Goal: Task Accomplishment & Management: Use online tool/utility

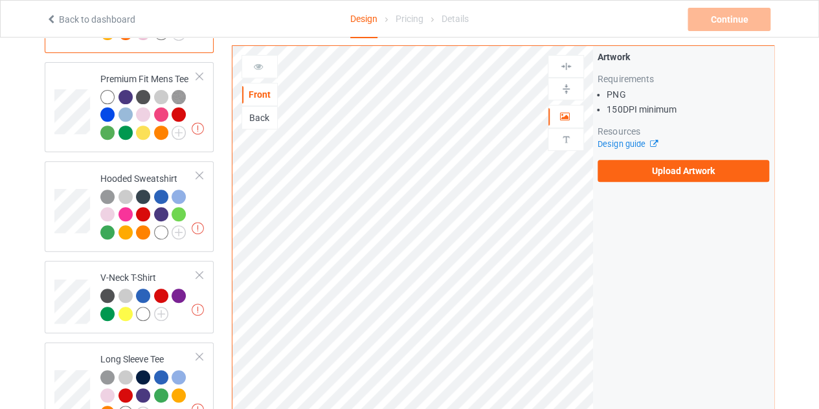
scroll to position [190, 0]
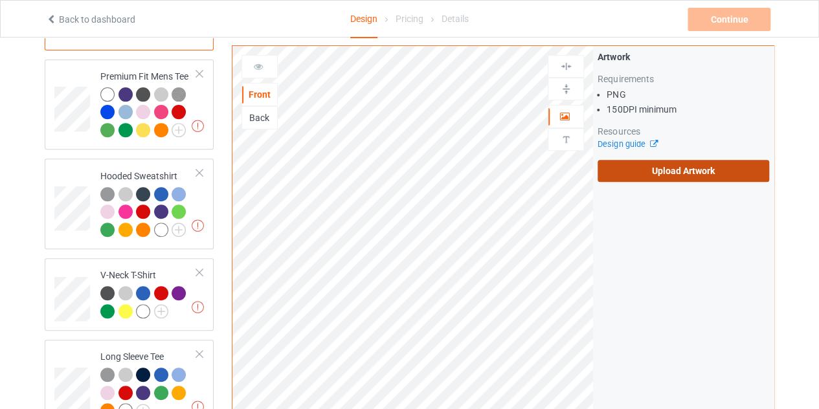
click at [655, 162] on label "Upload Artwork" at bounding box center [684, 171] width 172 height 22
click at [0, 0] on input "Upload Artwork" at bounding box center [0, 0] width 0 height 0
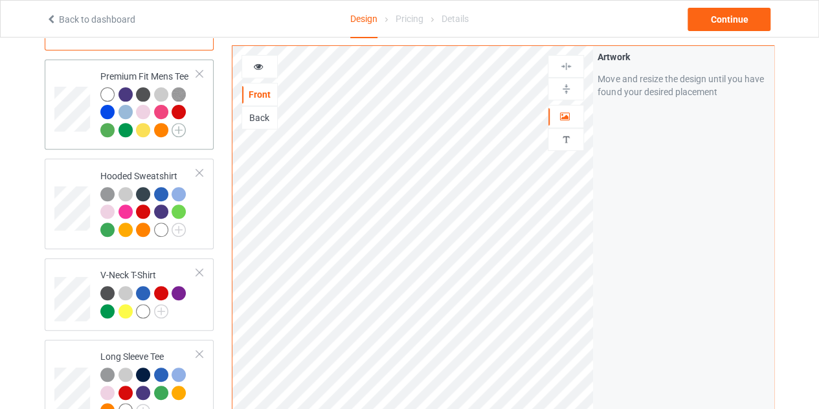
click at [176, 127] on img at bounding box center [179, 130] width 14 height 14
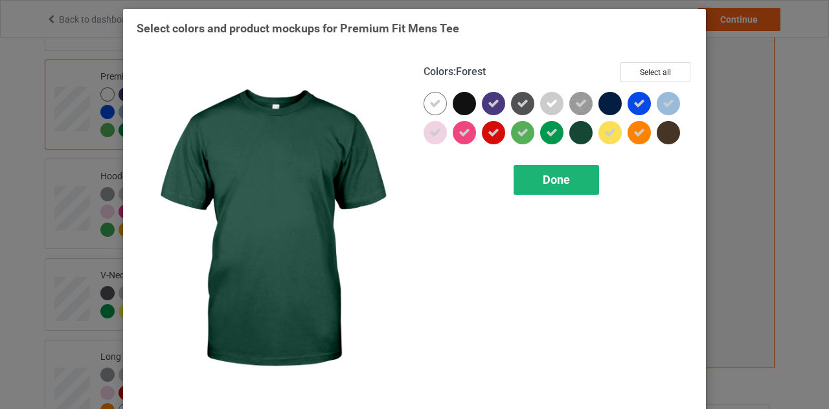
click at [552, 177] on span "Done" at bounding box center [556, 180] width 27 height 14
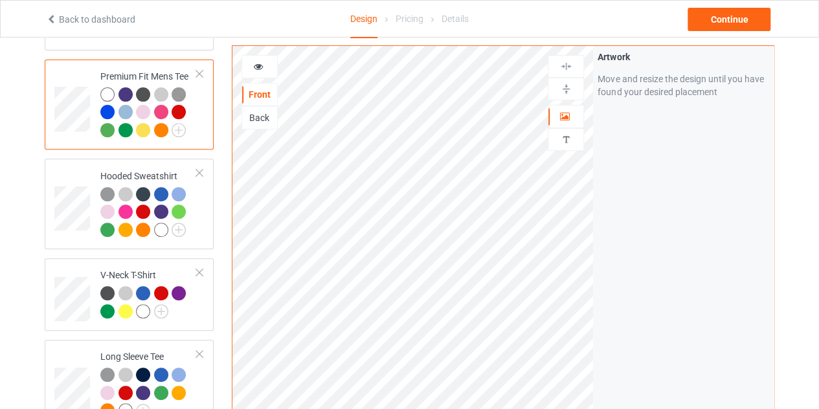
click at [126, 95] on div at bounding box center [125, 94] width 14 height 14
click at [257, 67] on icon at bounding box center [258, 64] width 11 height 9
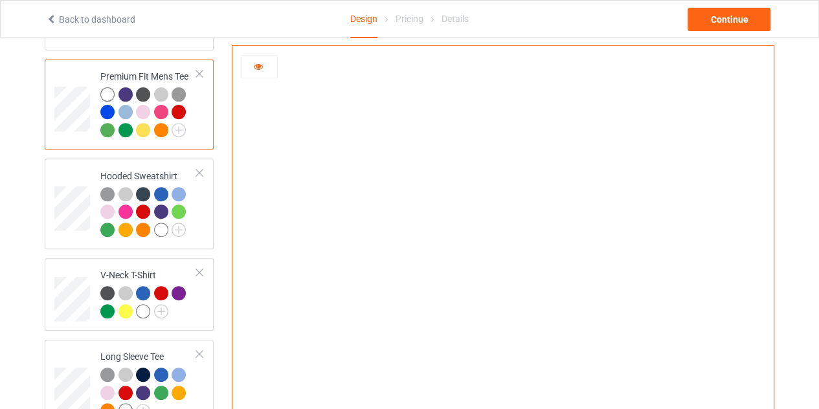
click at [164, 93] on div at bounding box center [161, 94] width 14 height 14
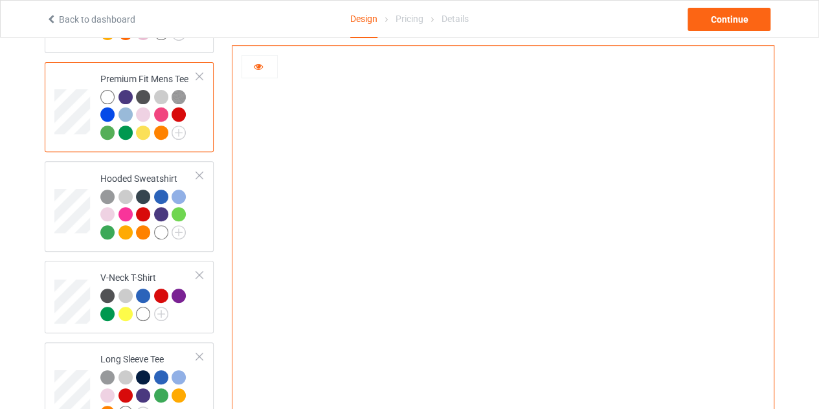
scroll to position [186, 0]
click at [128, 98] on div at bounding box center [125, 98] width 14 height 14
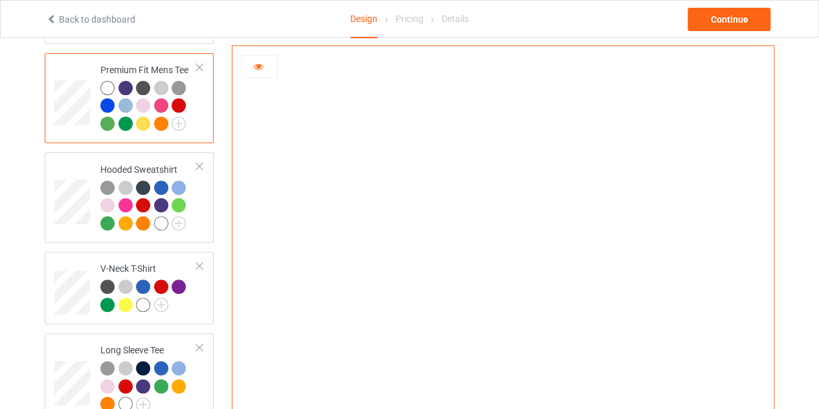
scroll to position [186, 0]
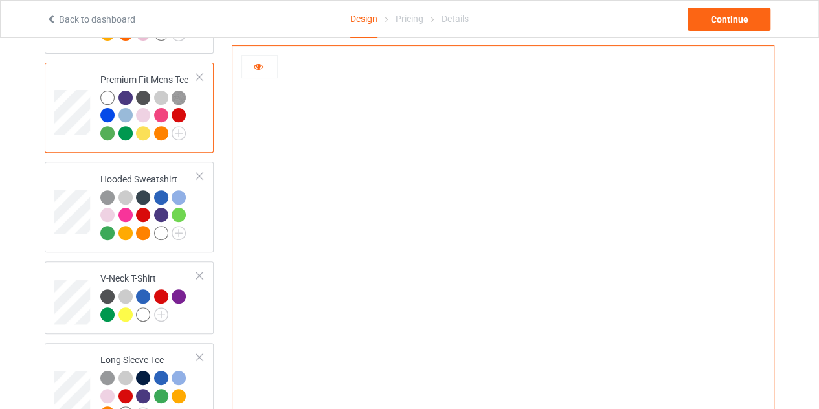
click at [503, 271] on img at bounding box center [503, 271] width 0 height 0
click at [263, 75] on div at bounding box center [259, 66] width 36 height 23
click at [260, 69] on icon at bounding box center [258, 64] width 11 height 9
